Goal: Information Seeking & Learning: Understand process/instructions

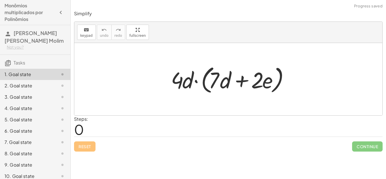
click at [96, 130] on div "Steps: 0" at bounding box center [228, 126] width 309 height 21
click at [95, 131] on div "Steps: 0" at bounding box center [228, 126] width 309 height 21
click at [250, 100] on div at bounding box center [228, 79] width 308 height 72
click at [38, 86] on div "2. Goal state" at bounding box center [28, 85] width 46 height 7
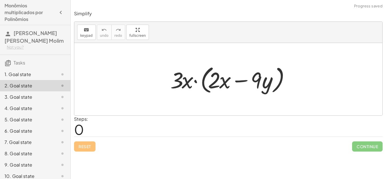
click at [38, 73] on div "1. Goal state" at bounding box center [28, 74] width 46 height 7
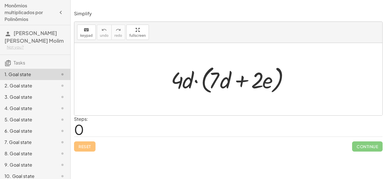
click at [38, 75] on div "1. Goal state" at bounding box center [28, 74] width 46 height 7
click at [85, 130] on div "Steps: 0" at bounding box center [81, 126] width 14 height 21
click at [180, 82] on div at bounding box center [230, 79] width 125 height 33
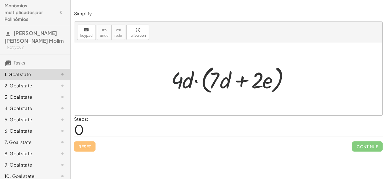
click at [180, 82] on div at bounding box center [230, 79] width 125 height 33
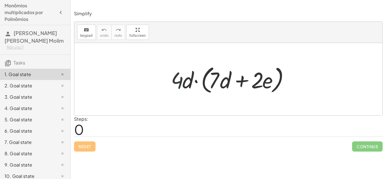
click at [180, 82] on div at bounding box center [230, 79] width 125 height 33
click at [177, 74] on div at bounding box center [230, 79] width 125 height 33
click at [151, 120] on div "Steps: 0" at bounding box center [228, 126] width 309 height 21
click at [87, 33] on icon "keyboard" at bounding box center [86, 30] width 5 height 7
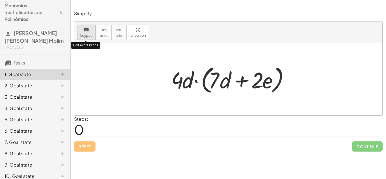
click at [87, 33] on icon "keyboard" at bounding box center [86, 30] width 5 height 7
click at [170, 95] on div at bounding box center [230, 79] width 125 height 33
click at [175, 77] on div at bounding box center [230, 79] width 125 height 33
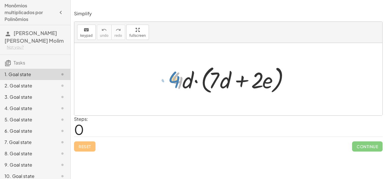
drag, startPoint x: 175, startPoint y: 77, endPoint x: 172, endPoint y: 76, distance: 3.5
click at [172, 76] on div at bounding box center [230, 79] width 125 height 33
drag, startPoint x: 163, startPoint y: 79, endPoint x: 176, endPoint y: 78, distance: 13.1
click at [176, 78] on div "· 4 · d · ( + · 7 · d + · 2 · e )" at bounding box center [229, 79] width 132 height 35
click at [174, 77] on div at bounding box center [230, 79] width 125 height 33
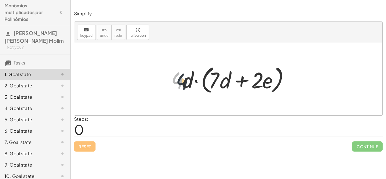
drag, startPoint x: 174, startPoint y: 77, endPoint x: 184, endPoint y: 79, distance: 10.4
click at [184, 79] on div at bounding box center [230, 79] width 125 height 33
click at [81, 121] on span "0" at bounding box center [79, 129] width 10 height 17
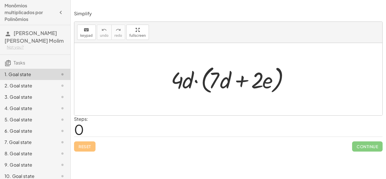
click at [82, 120] on label "Steps:" at bounding box center [81, 119] width 14 height 6
click at [77, 124] on span "0" at bounding box center [79, 129] width 10 height 17
click at [178, 147] on div "Reset Continue" at bounding box center [228, 144] width 309 height 15
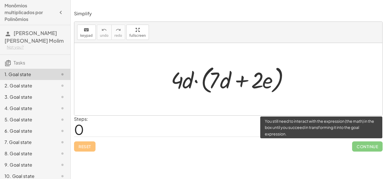
click at [359, 150] on span "Continue" at bounding box center [367, 146] width 31 height 10
click at [358, 145] on span "Continue" at bounding box center [367, 146] width 31 height 10
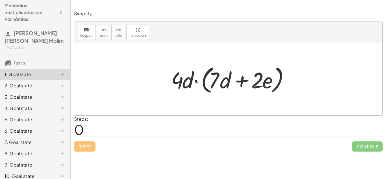
click at [275, 73] on div at bounding box center [230, 79] width 125 height 33
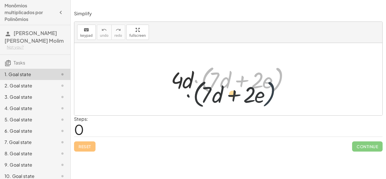
drag, startPoint x: 280, startPoint y: 80, endPoint x: 270, endPoint y: 98, distance: 20.8
click at [270, 98] on div "· ( + · 7 · d + · 2 · e ) · 4 · d · ( + · 7 · d + · 2 · e )" at bounding box center [228, 79] width 308 height 72
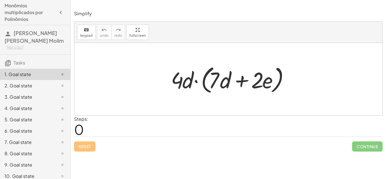
click at [13, 84] on div "2. Goal state" at bounding box center [28, 85] width 46 height 7
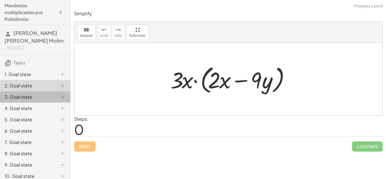
click at [15, 93] on div "3. Goal state" at bounding box center [35, 96] width 70 height 11
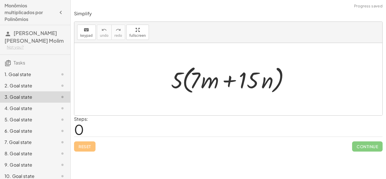
click at [50, 73] on div at bounding box center [58, 74] width 16 height 7
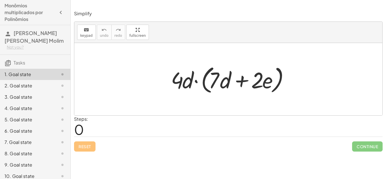
click at [81, 132] on span "0" at bounding box center [79, 129] width 10 height 17
click at [86, 133] on div "Steps: 0" at bounding box center [81, 126] width 14 height 21
click at [82, 131] on span "0" at bounding box center [79, 129] width 10 height 17
click at [85, 149] on div "Reset Continue" at bounding box center [228, 144] width 309 height 15
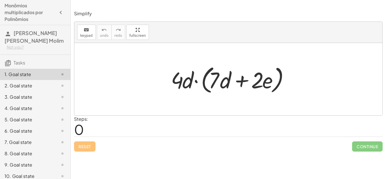
click at [82, 128] on span "0" at bounding box center [79, 129] width 10 height 17
click at [145, 137] on div "Reset Continue" at bounding box center [228, 144] width 309 height 15
click at [144, 137] on div "Reset Continue" at bounding box center [228, 144] width 309 height 15
click at [132, 132] on div "Steps: 0" at bounding box center [228, 126] width 309 height 21
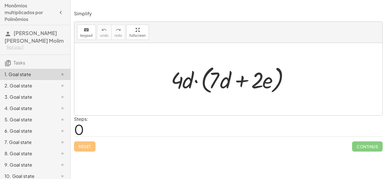
click at [132, 132] on div "Steps: 0" at bounding box center [228, 126] width 309 height 21
click at [97, 122] on div "Steps: 0" at bounding box center [228, 126] width 309 height 21
click at [91, 35] on span "keypad" at bounding box center [86, 36] width 12 height 4
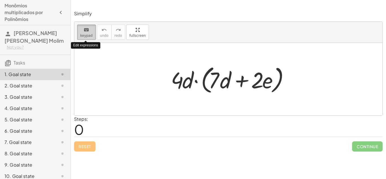
click at [92, 36] on button "keyboard keypad" at bounding box center [86, 32] width 19 height 15
click at [92, 137] on div "Reset Continue" at bounding box center [228, 144] width 309 height 15
click at [87, 133] on div "Steps: 0" at bounding box center [81, 126] width 14 height 21
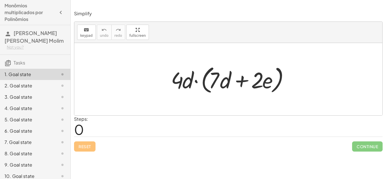
click at [87, 133] on div "Steps: 0" at bounding box center [81, 126] width 14 height 21
drag, startPoint x: 178, startPoint y: 83, endPoint x: 236, endPoint y: 79, distance: 57.8
click at [236, 79] on div at bounding box center [230, 79] width 125 height 33
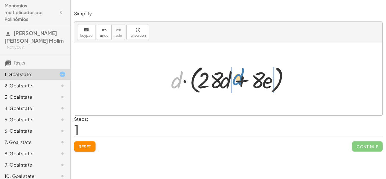
drag, startPoint x: 174, startPoint y: 83, endPoint x: 235, endPoint y: 80, distance: 61.1
click at [235, 80] on div at bounding box center [230, 79] width 125 height 33
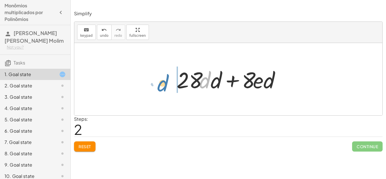
drag, startPoint x: 204, startPoint y: 85, endPoint x: 161, endPoint y: 87, distance: 42.7
click at [161, 87] on div "· 4 · d · ( + · 7 · d + · 2 · e ) · d · ( + · 4 · 7 · d + · 4 · 2 · e ) · d · (…" at bounding box center [228, 79] width 308 height 72
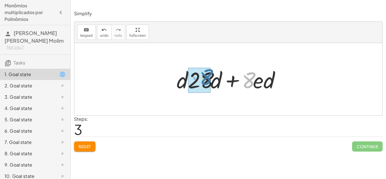
drag, startPoint x: 249, startPoint y: 76, endPoint x: 207, endPoint y: 75, distance: 41.6
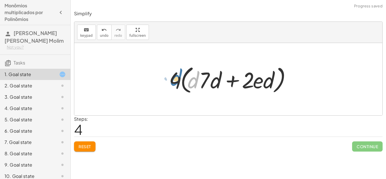
drag, startPoint x: 193, startPoint y: 83, endPoint x: 178, endPoint y: 82, distance: 15.6
click at [178, 82] on div at bounding box center [230, 79] width 128 height 33
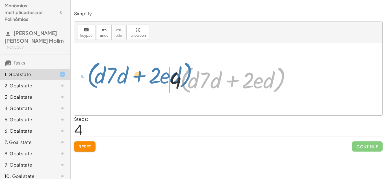
drag, startPoint x: 188, startPoint y: 91, endPoint x: 94, endPoint y: 86, distance: 94.0
click at [94, 86] on div "· 4 · d · ( + · 7 · d + · 2 · e ) · d · ( + · 4 · 7 · d + · 4 · 2 · e ) · d · (…" at bounding box center [228, 79] width 308 height 72
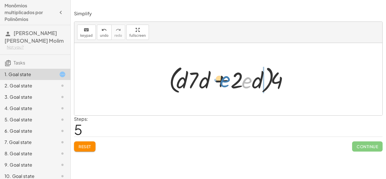
drag, startPoint x: 252, startPoint y: 81, endPoint x: 284, endPoint y: 82, distance: 31.7
click at [284, 82] on div at bounding box center [230, 79] width 128 height 33
drag, startPoint x: 258, startPoint y: 85, endPoint x: 163, endPoint y: 83, distance: 95.6
click at [163, 83] on div "· 4 · d · ( + · 7 · d + · 2 · e ) · d · ( + · 4 · 7 · d + · 4 · 2 · e ) · d · (…" at bounding box center [228, 79] width 135 height 35
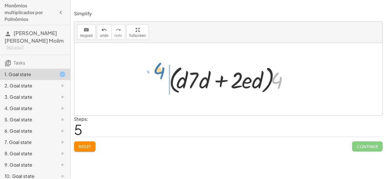
drag, startPoint x: 276, startPoint y: 81, endPoint x: 159, endPoint y: 72, distance: 117.3
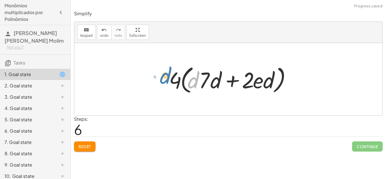
drag, startPoint x: 190, startPoint y: 83, endPoint x: 159, endPoint y: 78, distance: 31.7
drag, startPoint x: 205, startPoint y: 85, endPoint x: 195, endPoint y: 84, distance: 9.9
click at [195, 84] on div at bounding box center [230, 79] width 128 height 33
click at [175, 85] on div at bounding box center [230, 79] width 128 height 33
drag, startPoint x: 269, startPoint y: 85, endPoint x: 159, endPoint y: 79, distance: 110.9
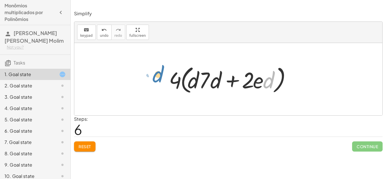
click at [159, 79] on div "· 4 · d · ( + · 7 · d + · 2 · e ) · d · ( + · 4 · 7 · d + · 4 · 2 · e ) · d · (…" at bounding box center [228, 79] width 308 height 72
drag, startPoint x: 204, startPoint y: 84, endPoint x: 250, endPoint y: 88, distance: 46.3
click at [250, 88] on div at bounding box center [230, 79] width 128 height 33
drag, startPoint x: 192, startPoint y: 84, endPoint x: 159, endPoint y: 87, distance: 33.2
click at [159, 87] on div "· 4 · d · ( + · 7 · d + · 2 · e ) · d · ( + · 4 · 7 · d + · 4 · 2 · e ) · d · (…" at bounding box center [228, 79] width 308 height 72
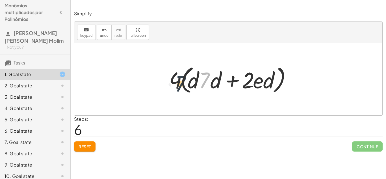
drag, startPoint x: 204, startPoint y: 81, endPoint x: 168, endPoint y: 86, distance: 35.6
click at [168, 86] on div at bounding box center [230, 79] width 128 height 33
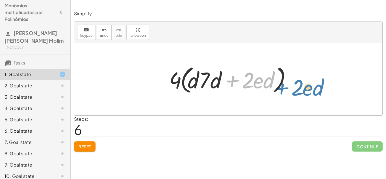
drag, startPoint x: 230, startPoint y: 82, endPoint x: 280, endPoint y: 88, distance: 50.2
click at [280, 88] on div at bounding box center [230, 79] width 128 height 33
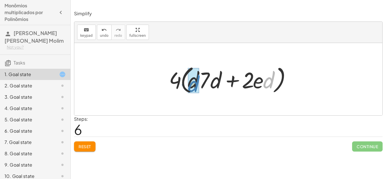
drag, startPoint x: 268, startPoint y: 86, endPoint x: 192, endPoint y: 90, distance: 75.6
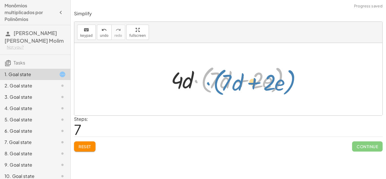
drag, startPoint x: 195, startPoint y: 81, endPoint x: 205, endPoint y: 83, distance: 9.7
click at [205, 83] on div at bounding box center [230, 79] width 125 height 33
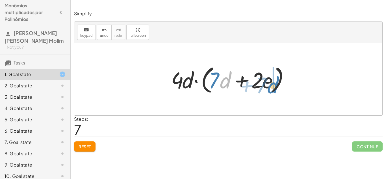
drag, startPoint x: 228, startPoint y: 84, endPoint x: 275, endPoint y: 88, distance: 47.7
click at [275, 88] on div at bounding box center [230, 79] width 125 height 33
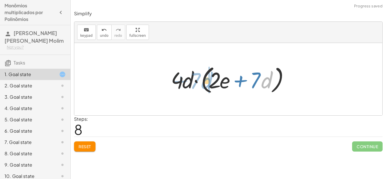
drag, startPoint x: 267, startPoint y: 79, endPoint x: 209, endPoint y: 80, distance: 58.8
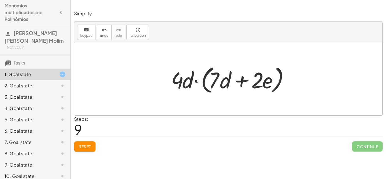
click at [93, 145] on button "Reset" at bounding box center [84, 146] width 21 height 10
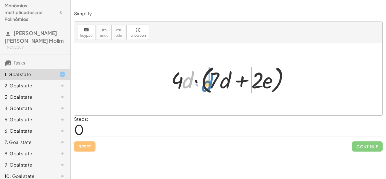
drag, startPoint x: 185, startPoint y: 82, endPoint x: 204, endPoint y: 85, distance: 19.4
click at [204, 85] on div at bounding box center [230, 79] width 125 height 33
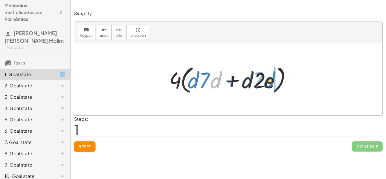
drag, startPoint x: 219, startPoint y: 83, endPoint x: 273, endPoint y: 83, distance: 54.0
click at [273, 83] on div at bounding box center [230, 79] width 128 height 33
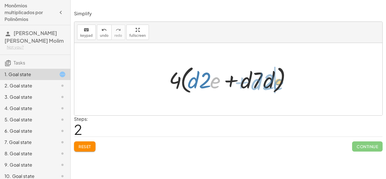
drag, startPoint x: 217, startPoint y: 85, endPoint x: 280, endPoint y: 87, distance: 62.5
click at [280, 87] on div at bounding box center [230, 79] width 128 height 33
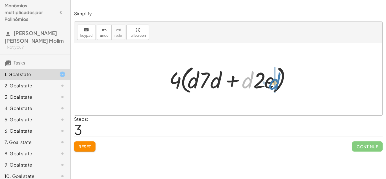
drag, startPoint x: 245, startPoint y: 82, endPoint x: 273, endPoint y: 84, distance: 27.8
click at [273, 84] on div at bounding box center [230, 79] width 128 height 33
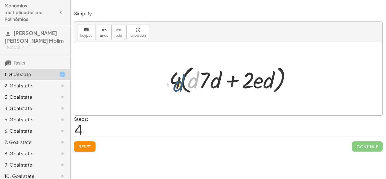
drag, startPoint x: 194, startPoint y: 80, endPoint x: 179, endPoint y: 83, distance: 15.9
click at [179, 83] on div at bounding box center [230, 79] width 128 height 33
drag, startPoint x: 178, startPoint y: 78, endPoint x: 230, endPoint y: 83, distance: 52.8
click at [230, 83] on div at bounding box center [230, 79] width 128 height 33
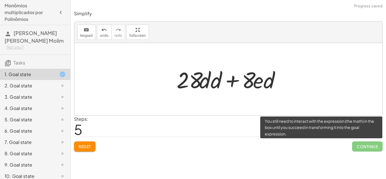
click at [374, 146] on span "Continue" at bounding box center [367, 146] width 31 height 10
click at [357, 149] on span "Continue" at bounding box center [367, 146] width 31 height 10
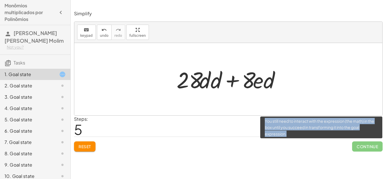
click at [357, 149] on span "Continue" at bounding box center [367, 146] width 31 height 10
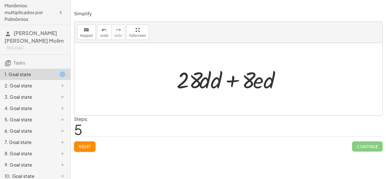
click at [38, 85] on div "2. Goal state" at bounding box center [28, 85] width 46 height 7
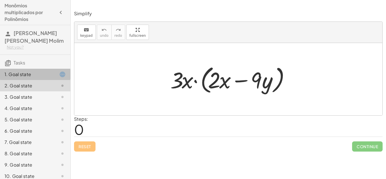
click at [11, 72] on div "1. Goal state" at bounding box center [28, 74] width 46 height 7
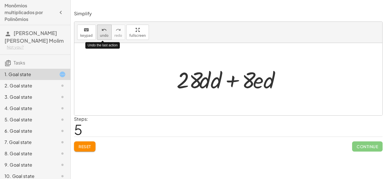
click at [107, 33] on button "undo undo" at bounding box center [104, 32] width 15 height 15
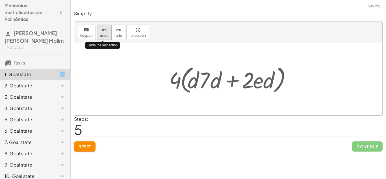
click at [107, 33] on button "undo undo" at bounding box center [104, 32] width 15 height 15
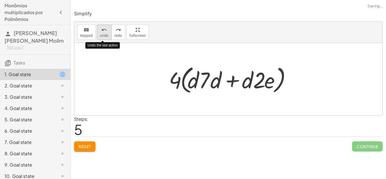
click at [107, 33] on button "undo undo" at bounding box center [104, 32] width 15 height 15
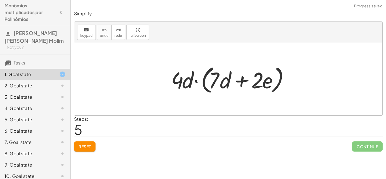
click at [90, 149] on button "Reset" at bounding box center [84, 146] width 21 height 10
